Goal: Find specific page/section

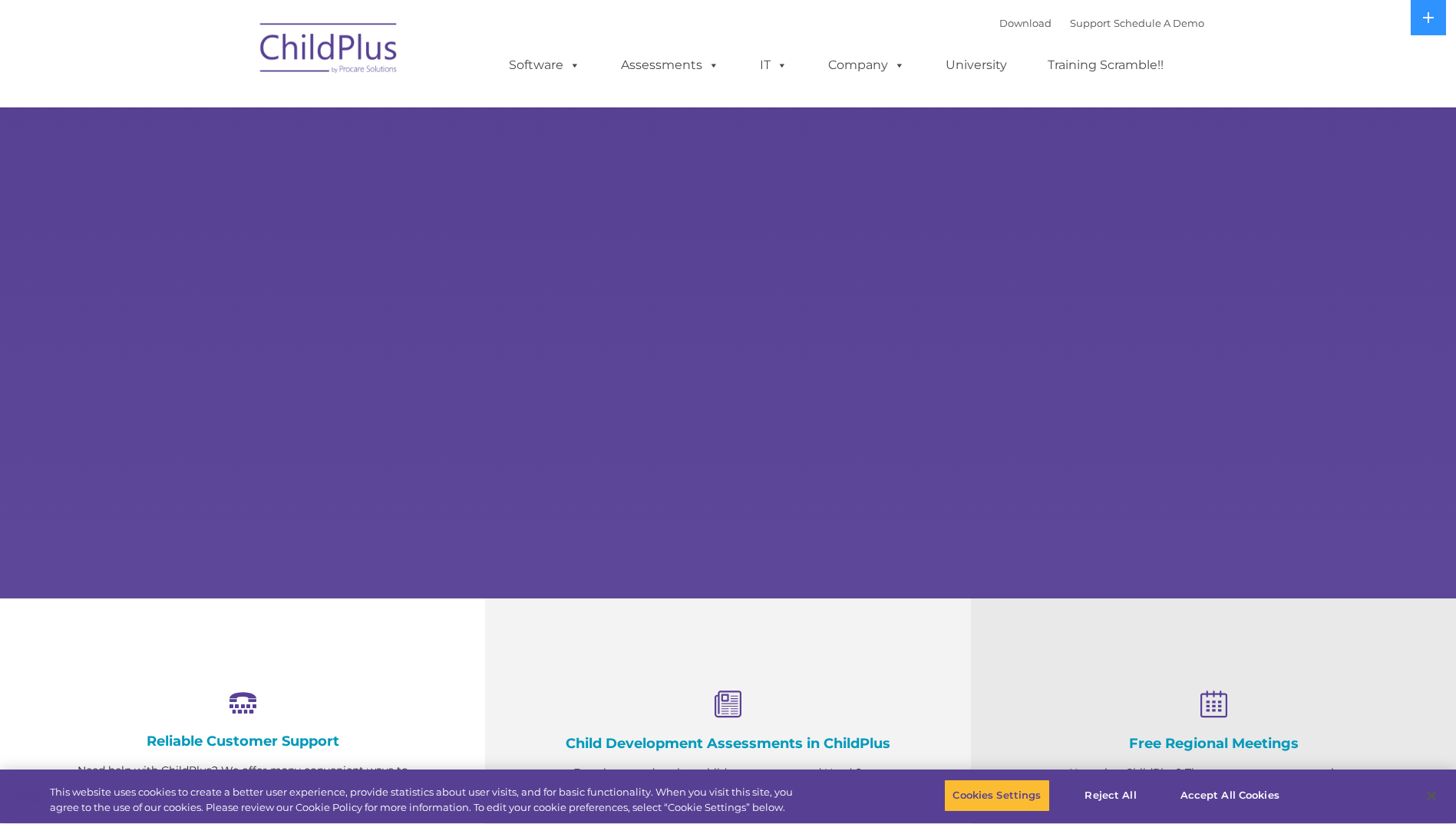
select select "MEDIUM"
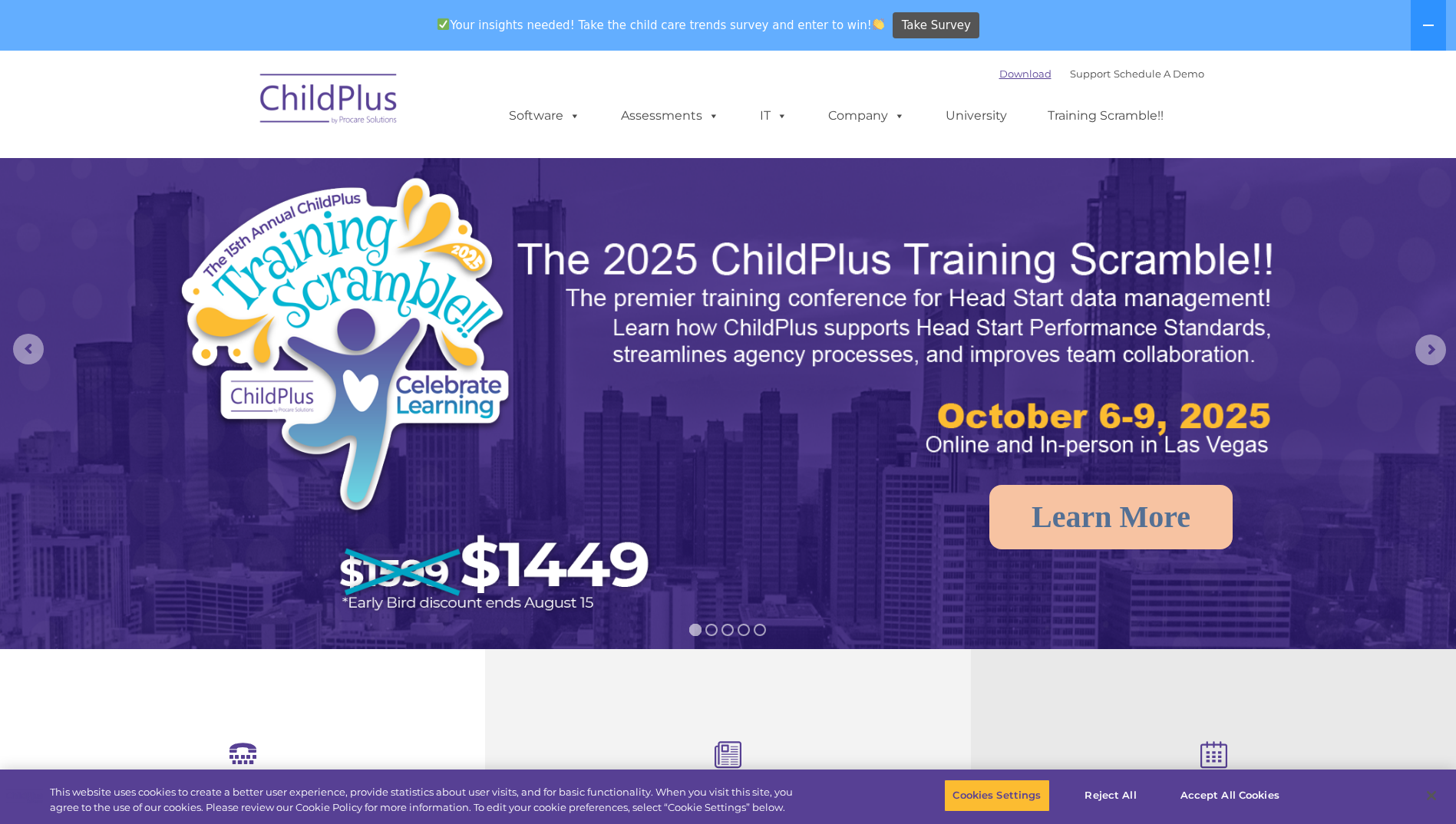
click at [1001, 73] on link "Download" at bounding box center [1025, 74] width 52 height 13
click at [1072, 76] on link "Support" at bounding box center [1090, 74] width 41 height 13
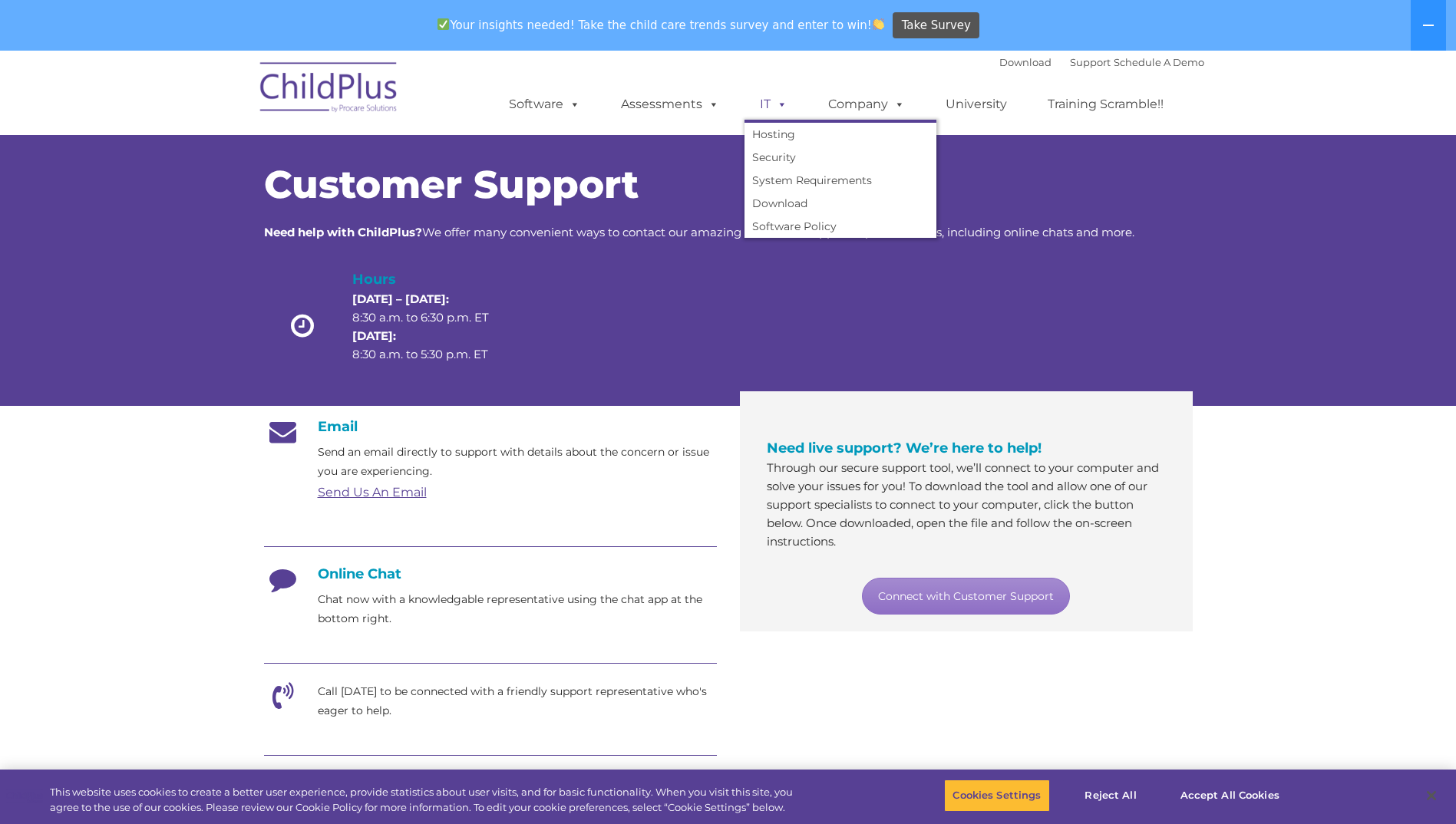
click at [772, 100] on span at bounding box center [778, 104] width 17 height 14
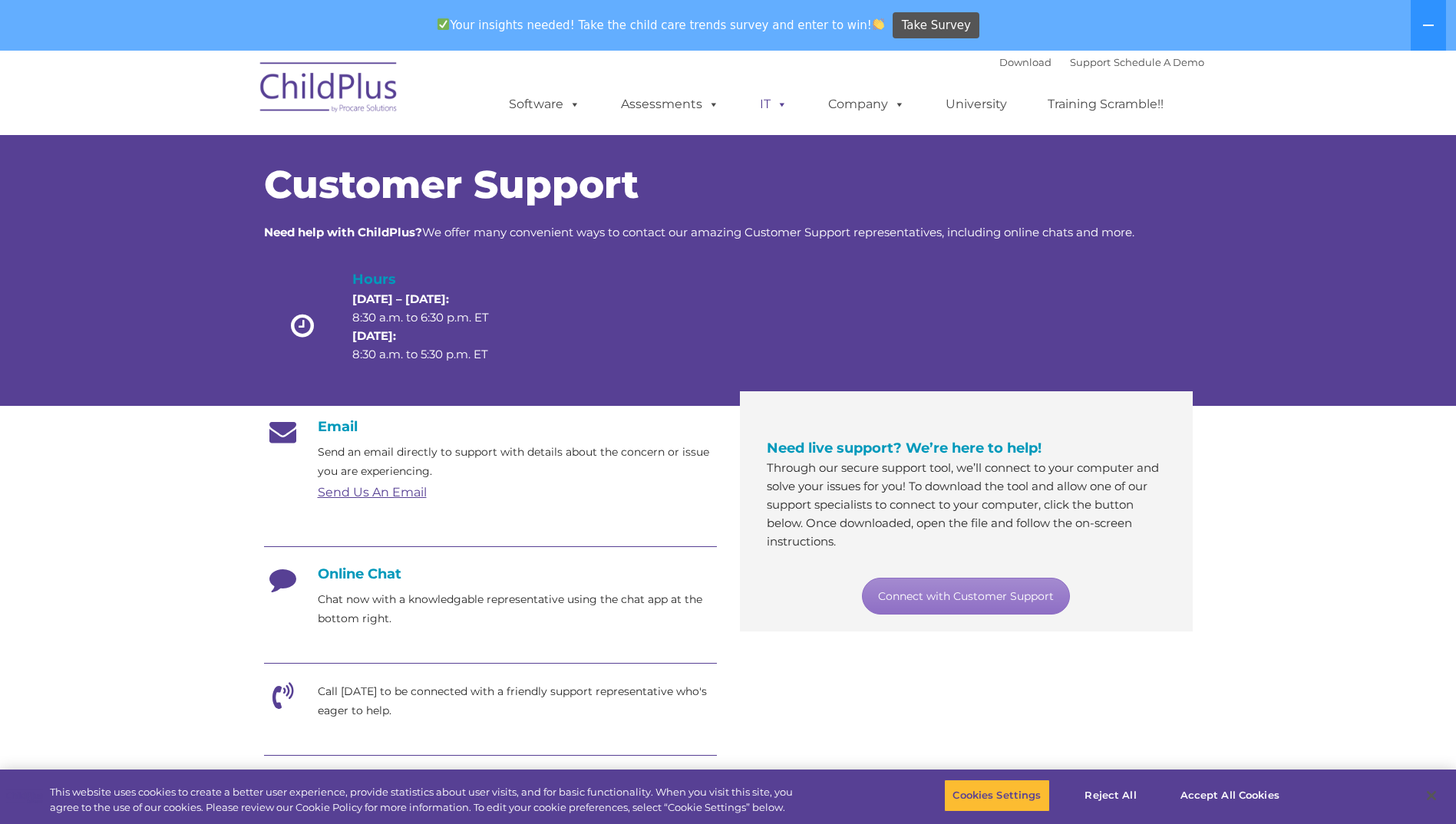
click at [772, 102] on span at bounding box center [778, 104] width 17 height 14
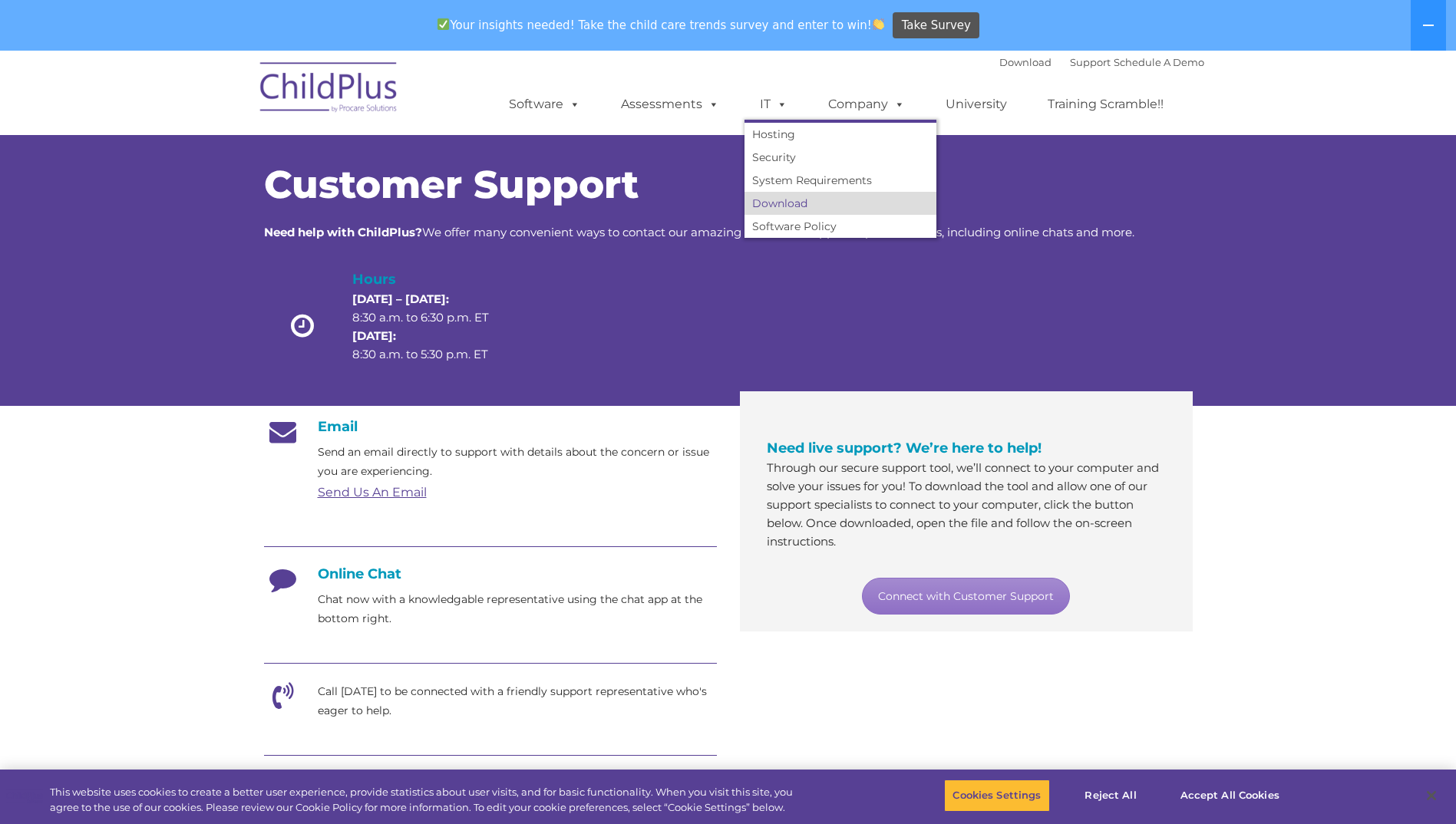
click at [787, 207] on link "Download" at bounding box center [840, 203] width 192 height 23
